Goal: Find specific page/section: Find specific page/section

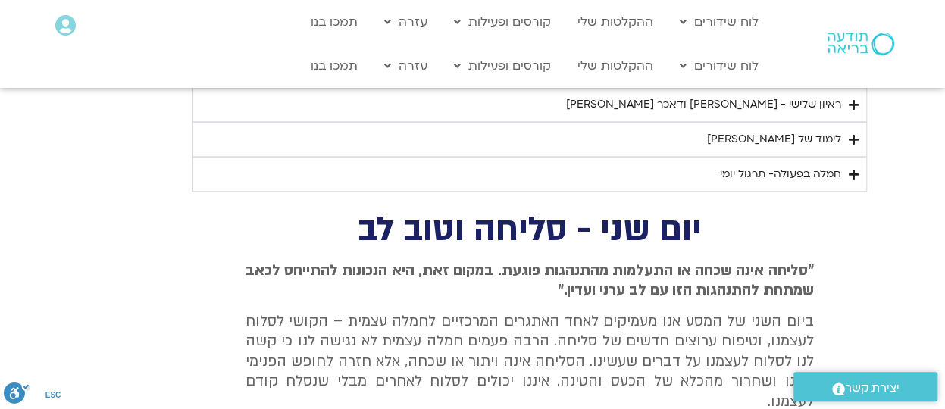
scroll to position [3765, 0]
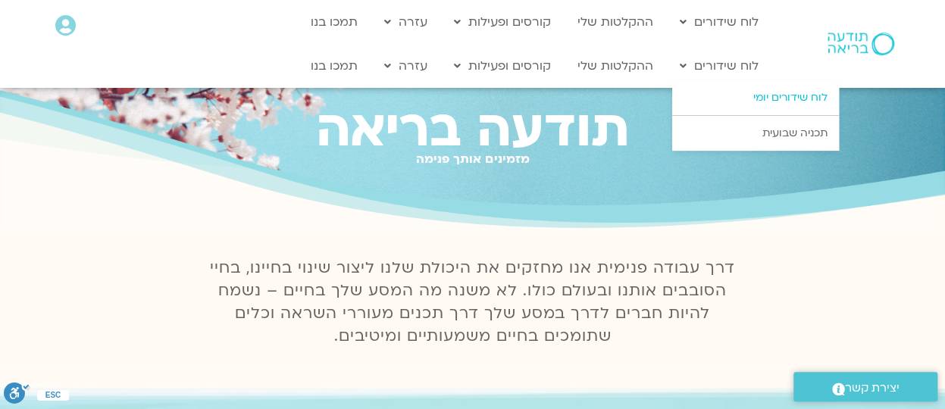
click at [744, 102] on link "לוח שידורים יומי" at bounding box center [755, 97] width 167 height 35
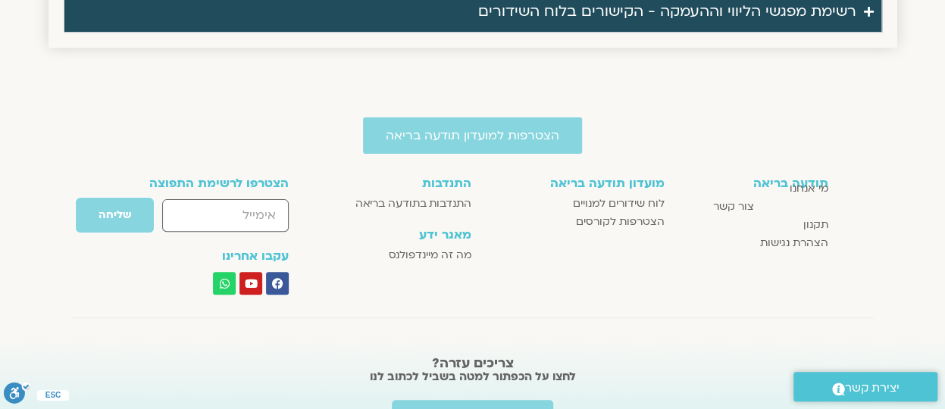
scroll to position [3000, 0]
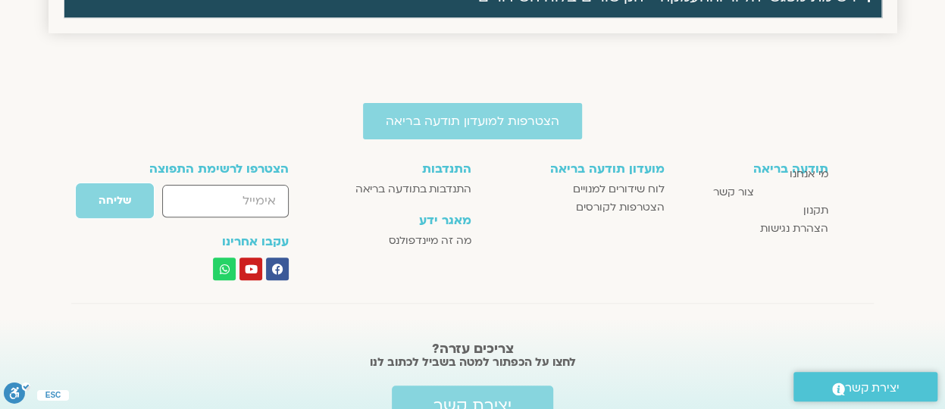
click at [878, 271] on section "תודעה בריאה מי אנחנו צור קשר תקנון הצהרת נגישות מועדון תודעה בריאה לוח שידורים …" at bounding box center [472, 221] width 945 height 133
click at [935, 246] on section "תודעה בריאה מי אנחנו צור קשר תקנון הצהרת נגישות מועדון תודעה בריאה לוח שידורים …" at bounding box center [472, 221] width 945 height 133
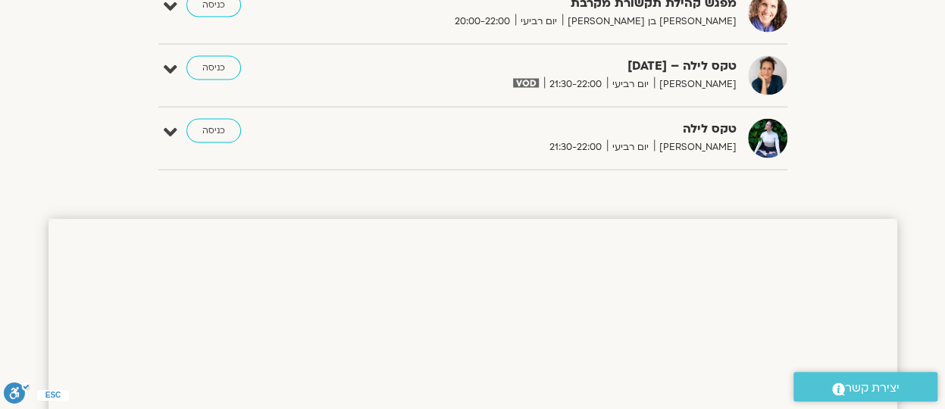
scroll to position [1375, 0]
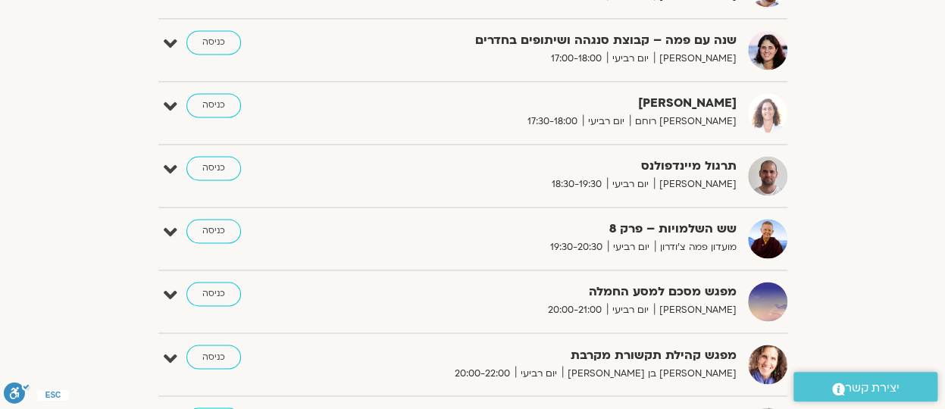
scroll to position [1069, 0]
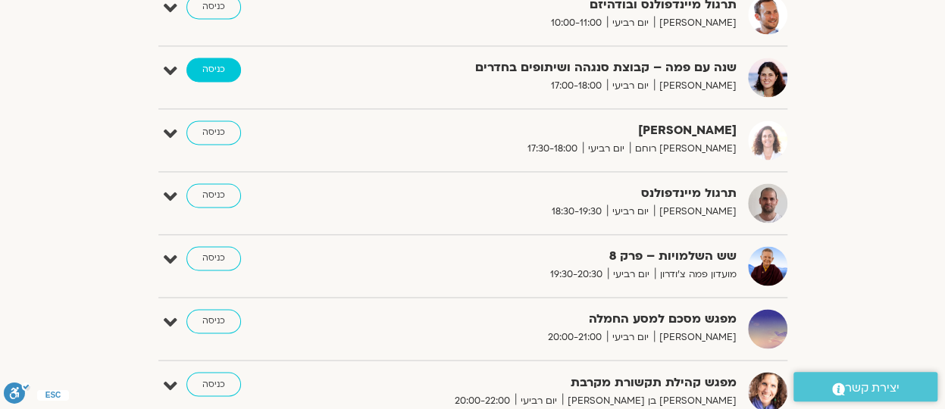
click at [209, 63] on link "כניסה" at bounding box center [213, 70] width 55 height 24
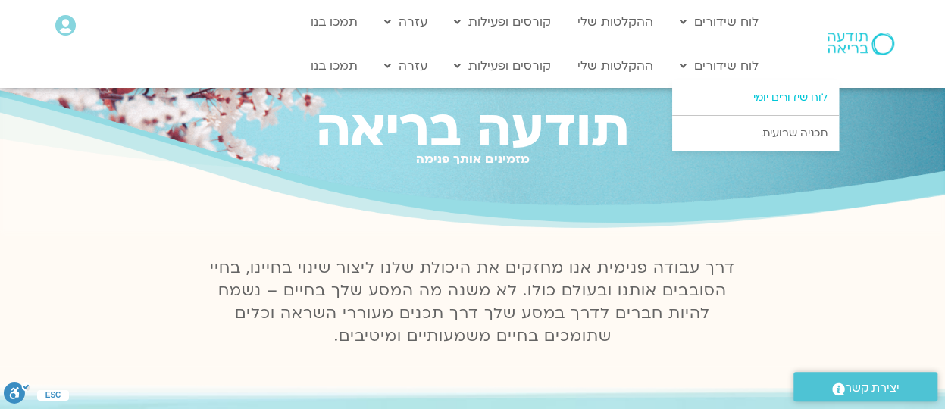
click at [725, 92] on link "לוח שידורים יומי" at bounding box center [755, 97] width 167 height 35
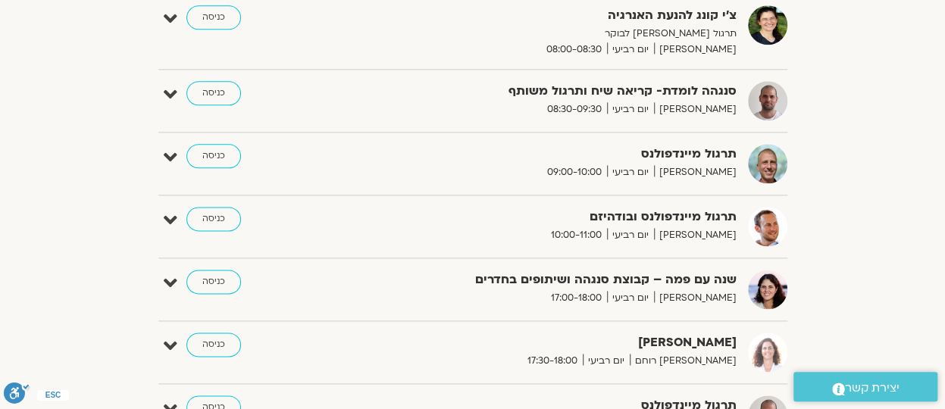
scroll to position [925, 0]
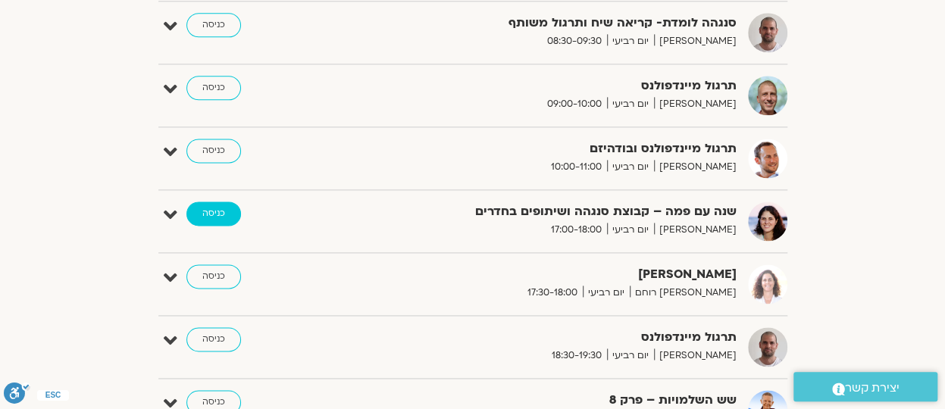
click at [209, 206] on link "כניסה" at bounding box center [213, 214] width 55 height 24
